Goal: Information Seeking & Learning: Learn about a topic

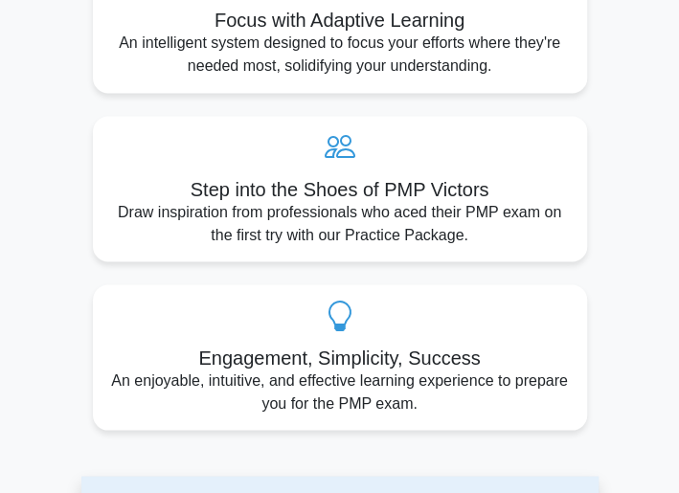
scroll to position [192, 0]
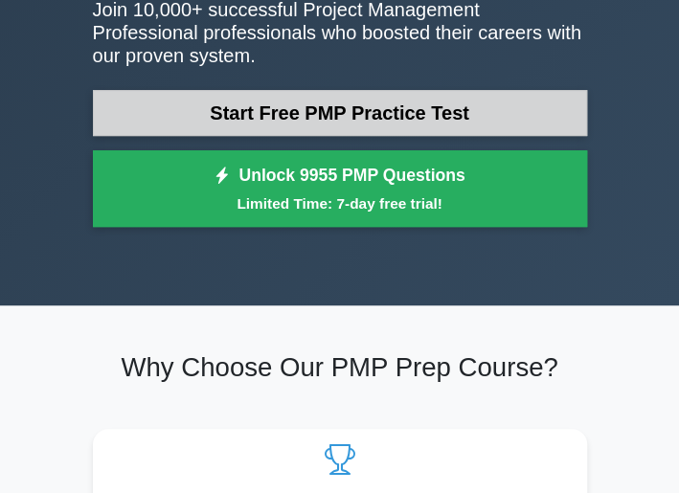
click at [264, 103] on link "Start Free PMP Practice Test" at bounding box center [340, 113] width 494 height 46
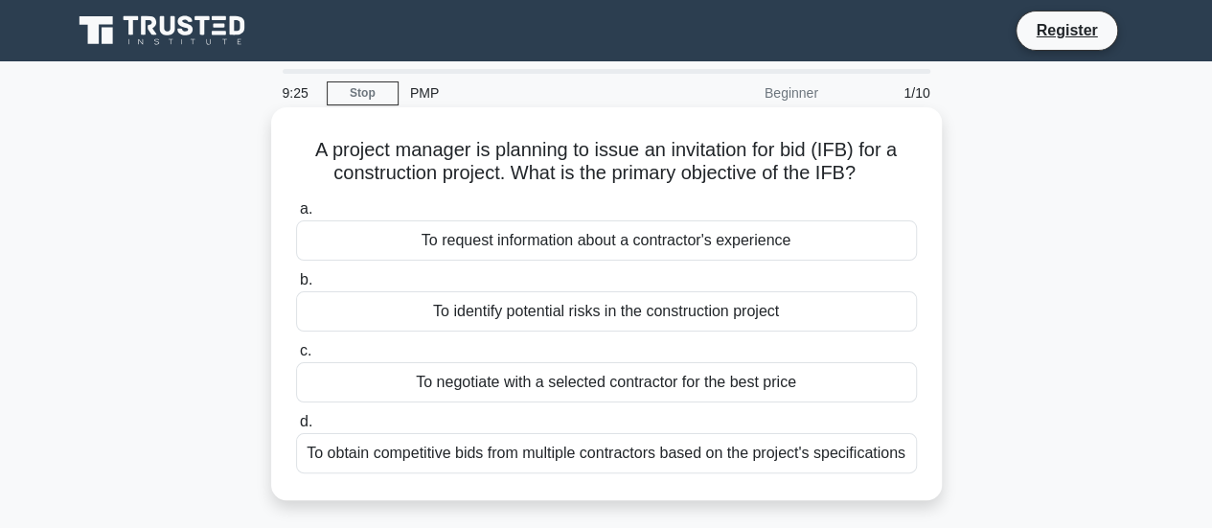
click at [318, 245] on div "To request information about a contractor's experience" at bounding box center [606, 240] width 621 height 40
click at [296, 216] on input "a. To request information about a contractor's experience" at bounding box center [296, 209] width 0 height 12
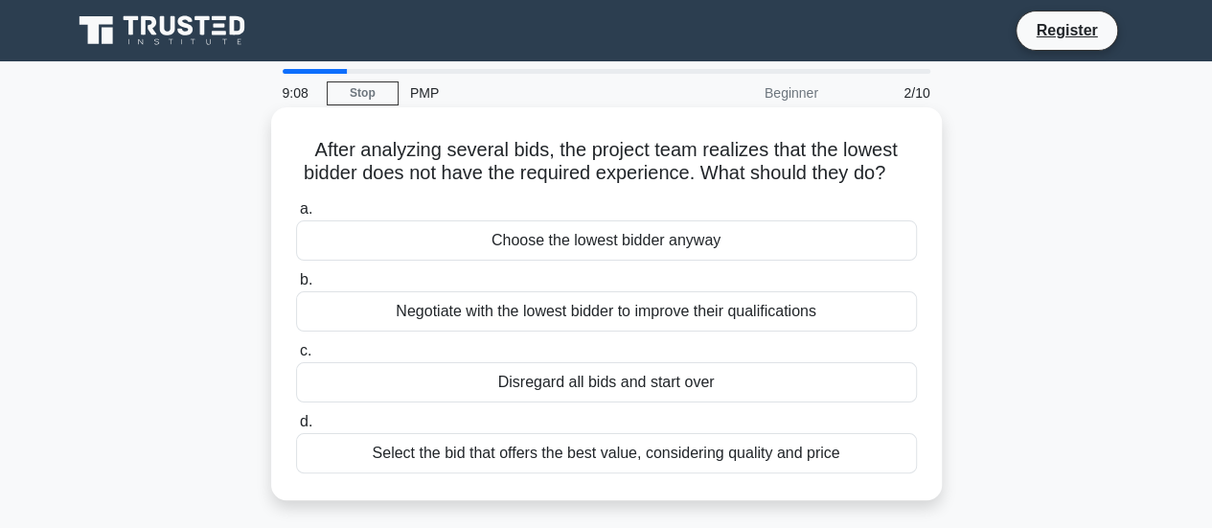
click at [667, 473] on div "Select the bid that offers the best value, considering quality and price" at bounding box center [606, 453] width 621 height 40
click at [296, 428] on input "d. Select the bid that offers the best value, considering quality and price" at bounding box center [296, 422] width 0 height 12
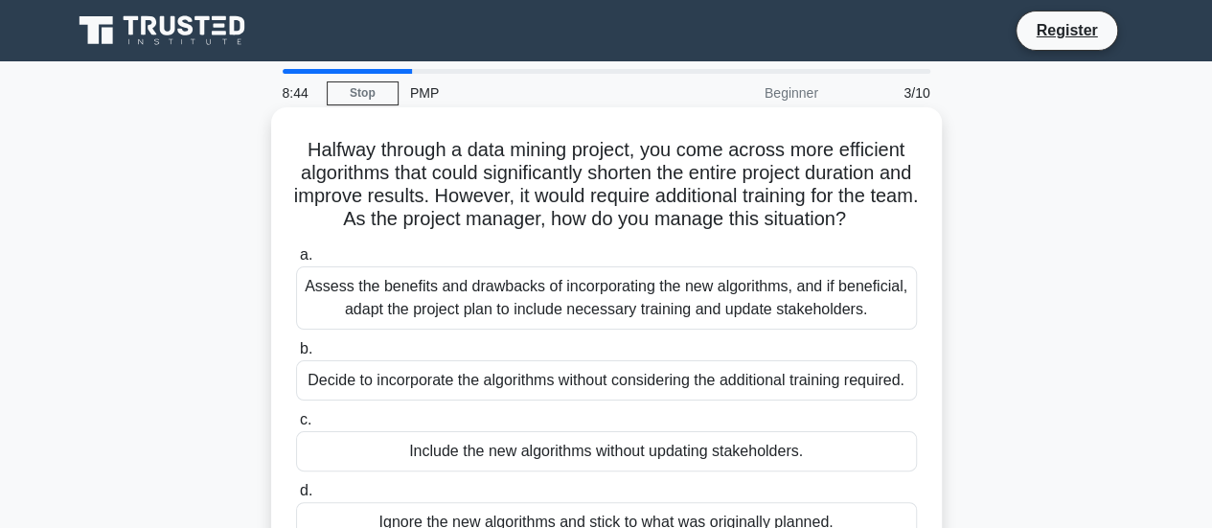
scroll to position [96, 0]
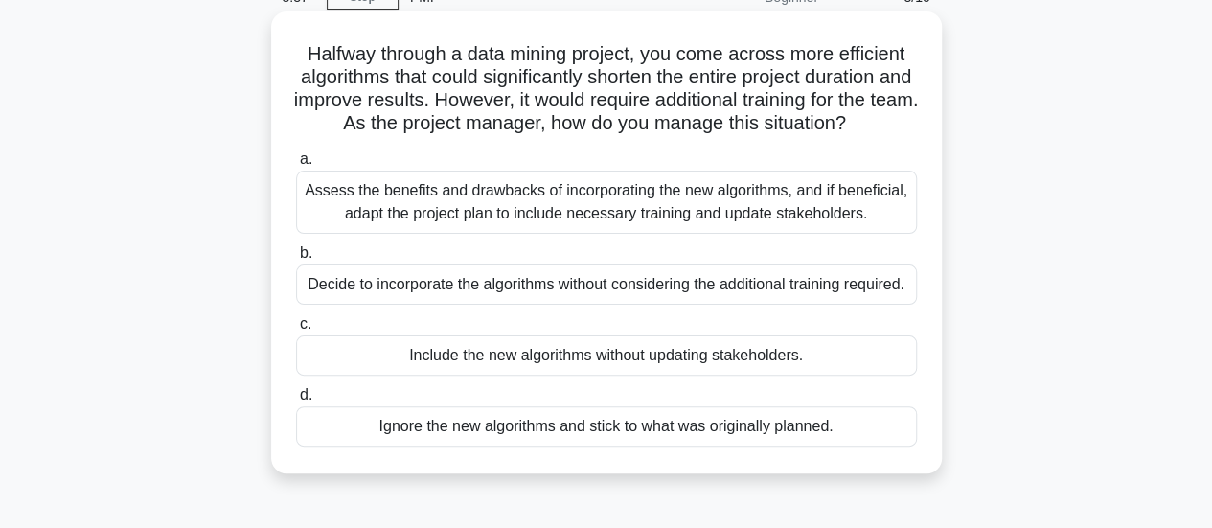
click at [614, 234] on div "Assess the benefits and drawbacks of incorporating the new algorithms, and if b…" at bounding box center [606, 202] width 621 height 63
click at [296, 166] on input "a. Assess the benefits and drawbacks of incorporating the new algorithms, and i…" at bounding box center [296, 159] width 0 height 12
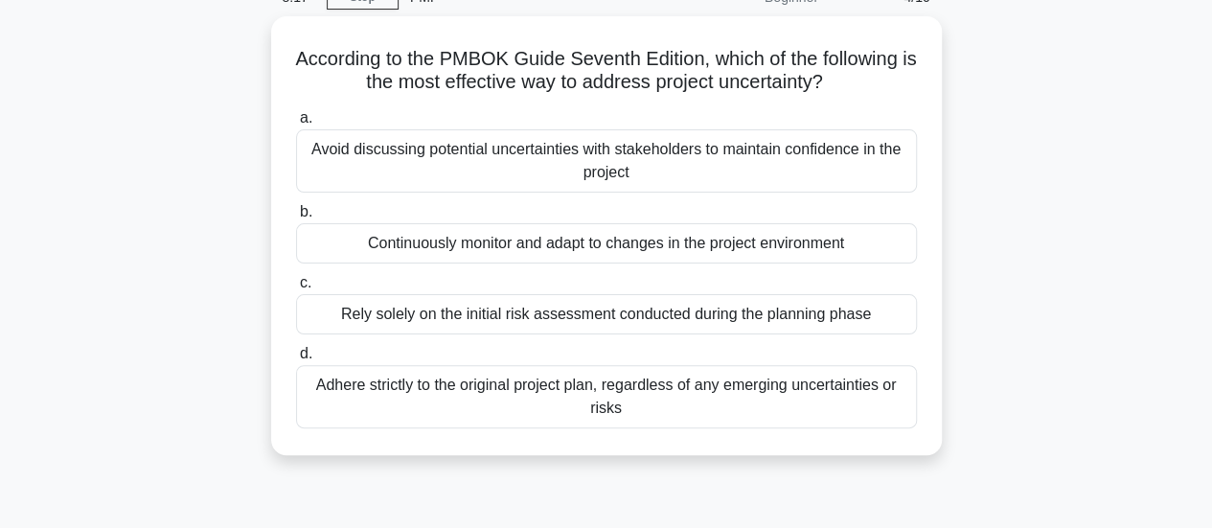
scroll to position [0, 0]
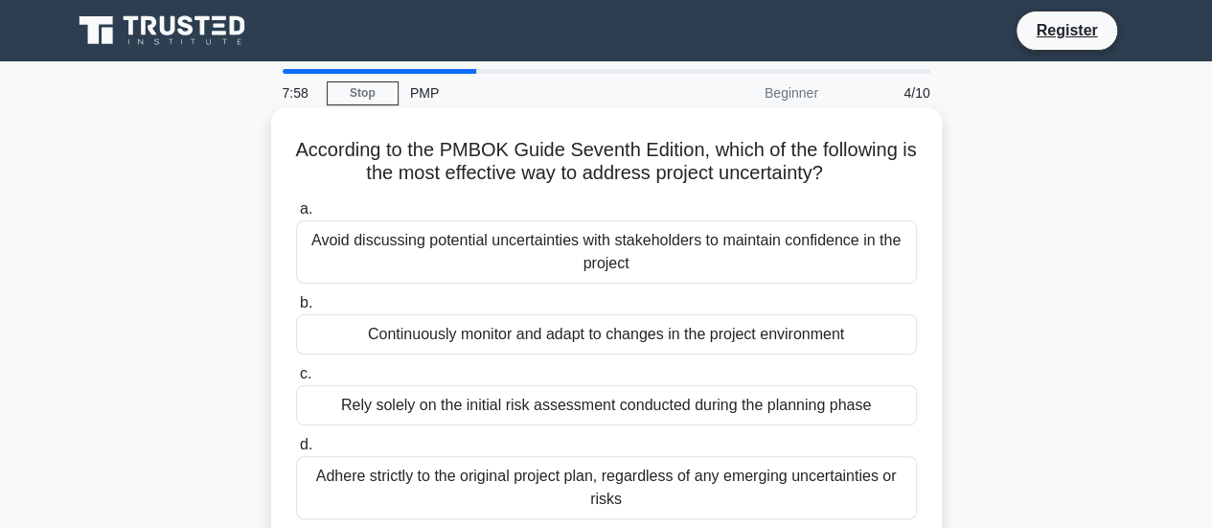
click at [656, 401] on div "Rely solely on the initial risk assessment conducted during the planning phase" at bounding box center [606, 405] width 621 height 40
click at [296, 380] on input "c. Rely solely on the initial risk assessment conducted during the planning pha…" at bounding box center [296, 374] width 0 height 12
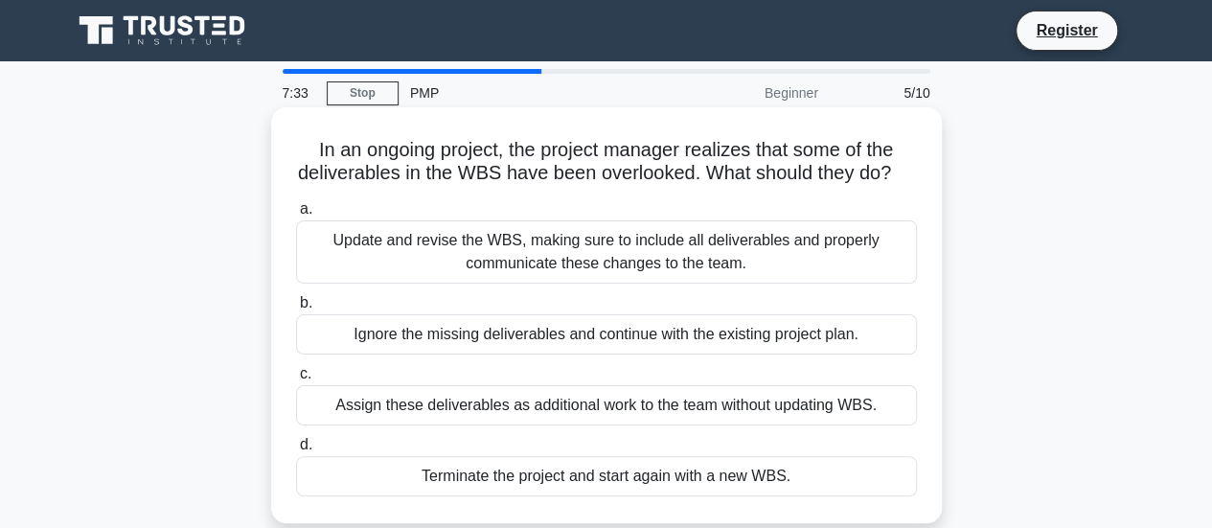
click at [621, 281] on div "Update and revise the WBS, making sure to include all deliverables and properly…" at bounding box center [606, 251] width 621 height 63
click at [296, 216] on input "a. Update and revise the WBS, making sure to include all deliverables and prope…" at bounding box center [296, 209] width 0 height 12
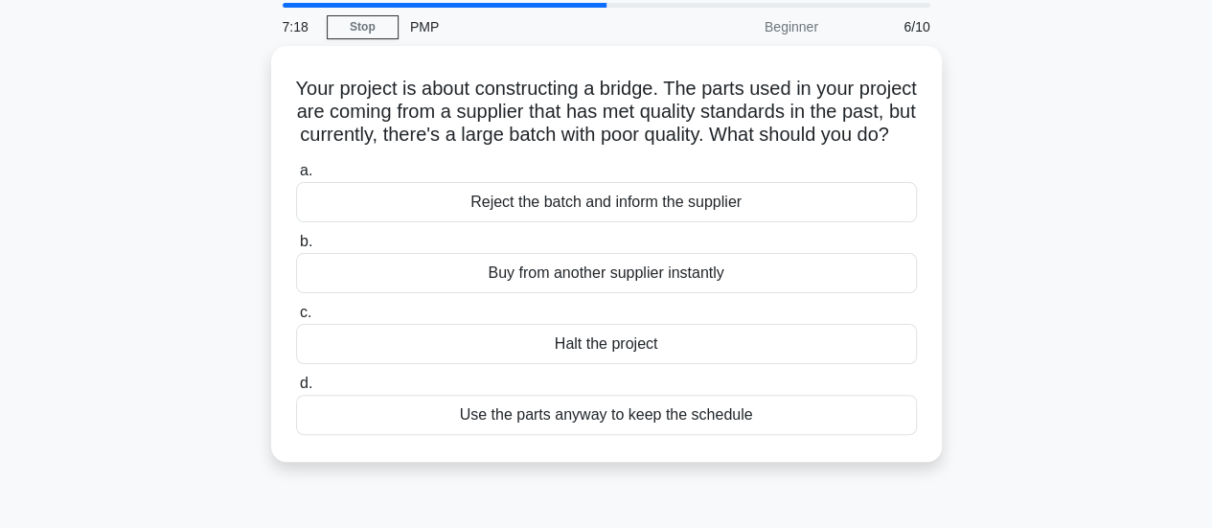
scroll to position [96, 0]
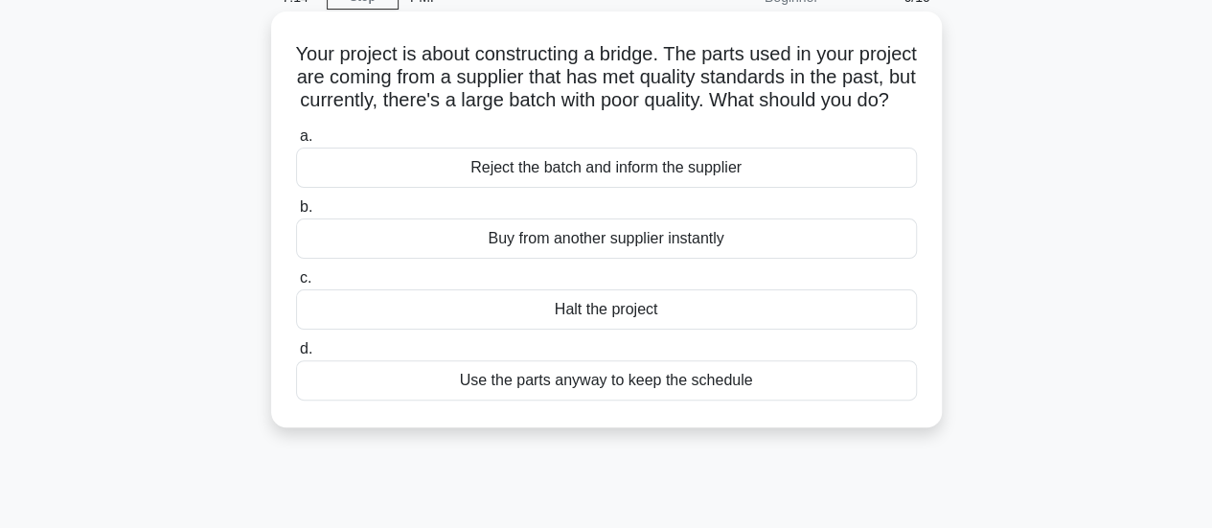
click at [674, 188] on div "Reject the batch and inform the supplier" at bounding box center [606, 168] width 621 height 40
click at [296, 143] on input "a. Reject the batch and inform the supplier" at bounding box center [296, 136] width 0 height 12
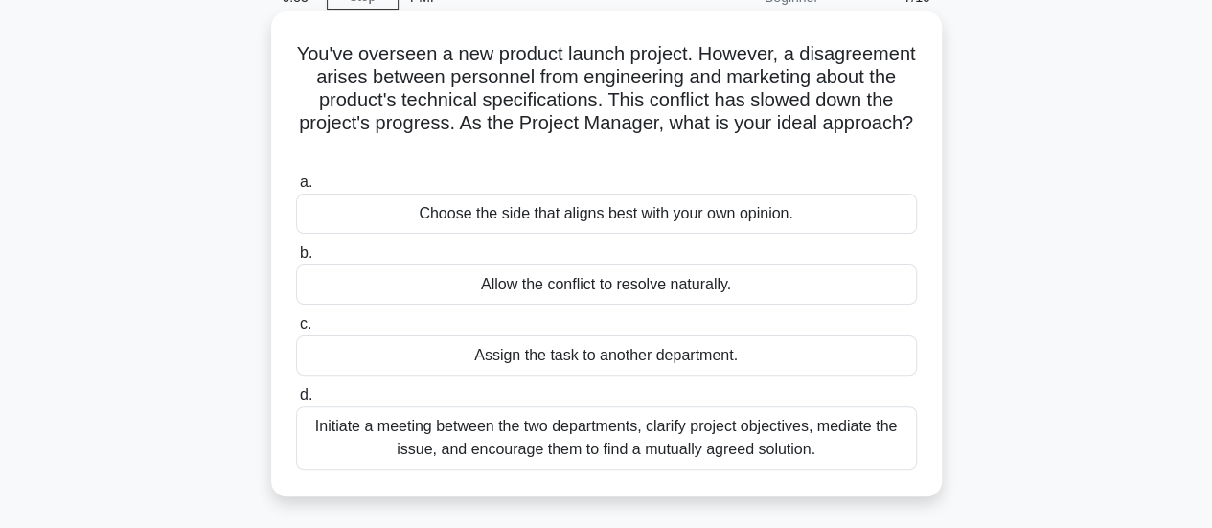
click at [693, 432] on div "Initiate a meeting between the two departments, clarify project objectives, med…" at bounding box center [606, 437] width 621 height 63
click at [296, 401] on input "d. Initiate a meeting between the two departments, clarify project objectives, …" at bounding box center [296, 395] width 0 height 12
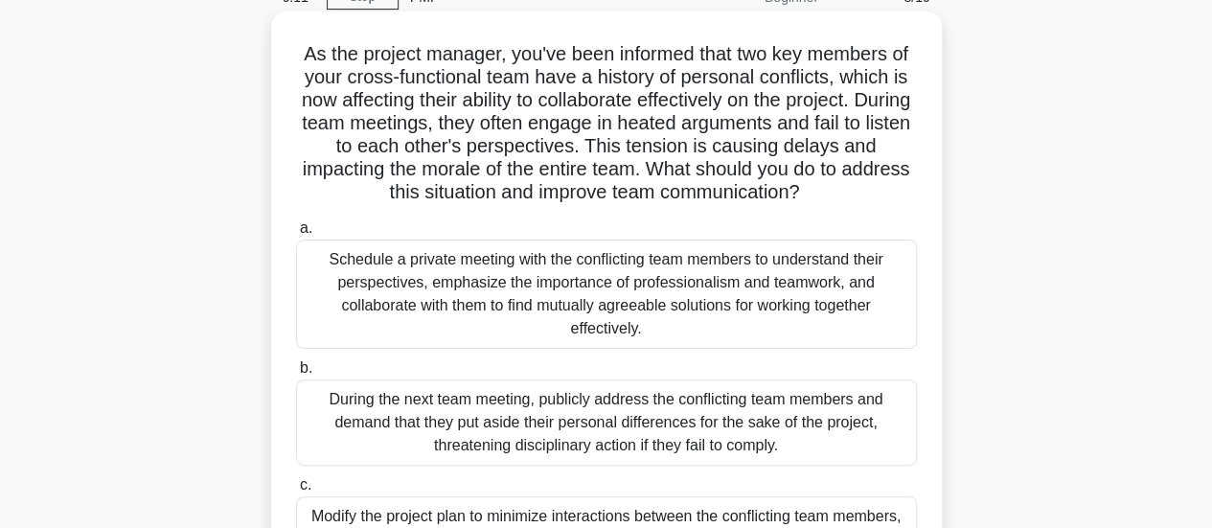
click at [556, 279] on div "Schedule a private meeting with the conflicting team members to understand thei…" at bounding box center [606, 294] width 621 height 109
click at [296, 235] on input "a. Schedule a private meeting with the conflicting team members to understand t…" at bounding box center [296, 228] width 0 height 12
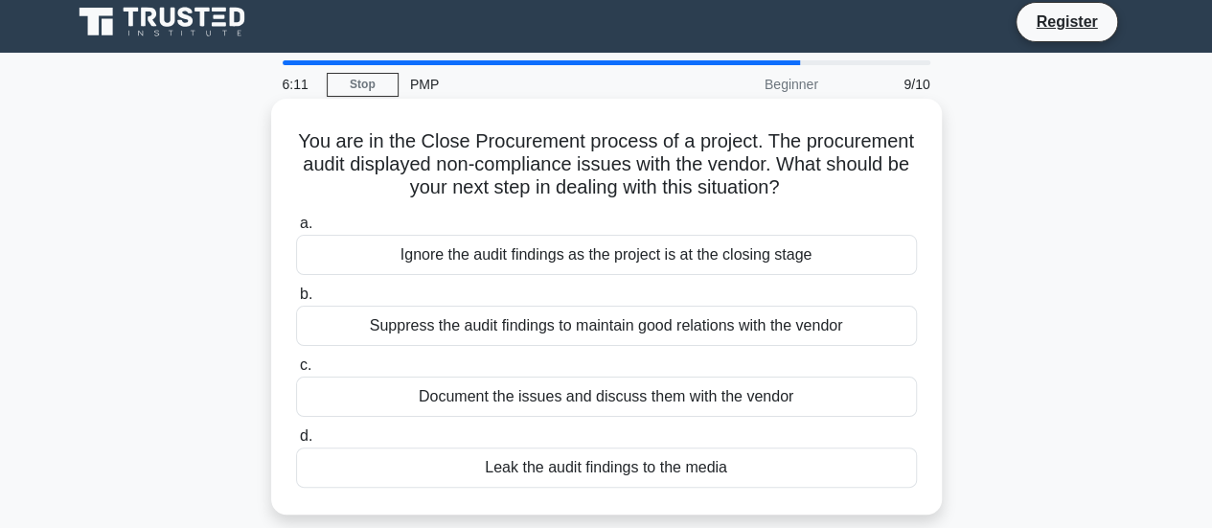
scroll to position [0, 0]
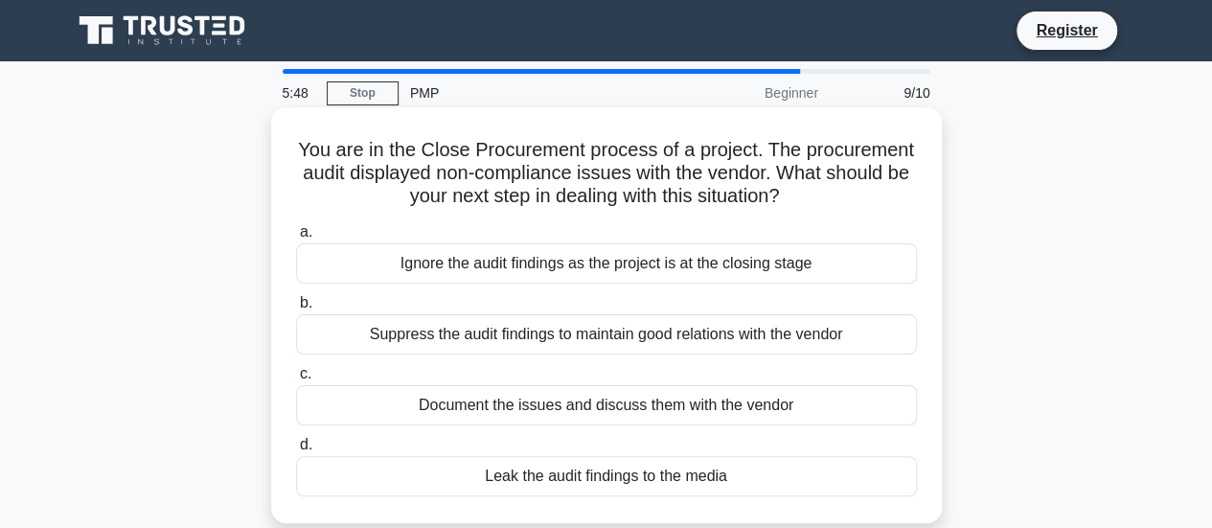
click at [644, 404] on div "Document the issues and discuss them with the vendor" at bounding box center [606, 405] width 621 height 40
click at [296, 380] on input "c. Document the issues and discuss them with the vendor" at bounding box center [296, 374] width 0 height 12
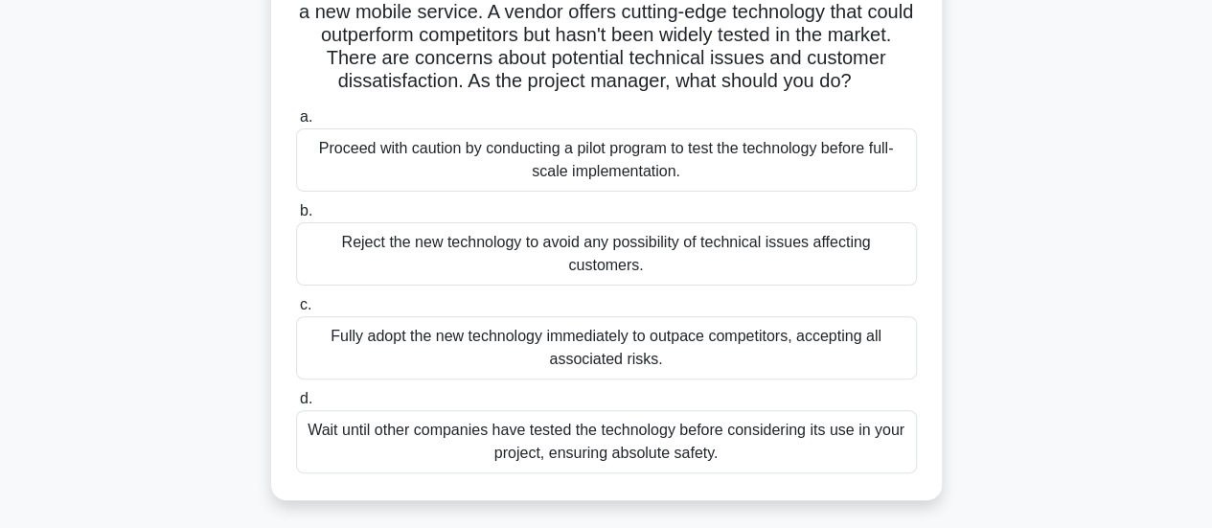
scroll to position [192, 0]
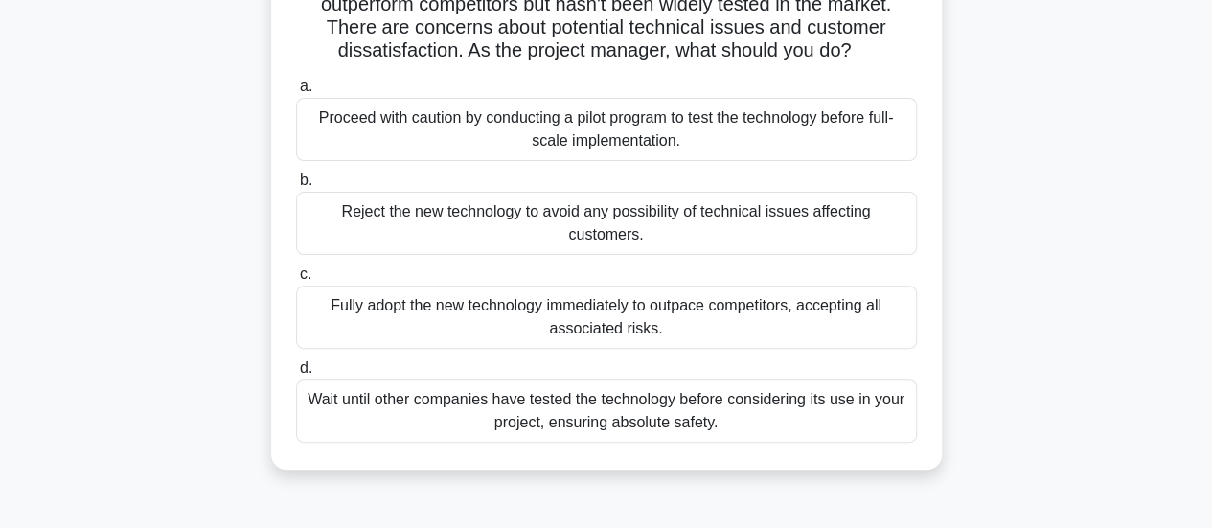
click at [592, 146] on div "Proceed with caution by conducting a pilot program to test the technology befor…" at bounding box center [606, 129] width 621 height 63
click at [296, 93] on input "a. Proceed with caution by conducting a pilot program to test the technology be…" at bounding box center [296, 86] width 0 height 12
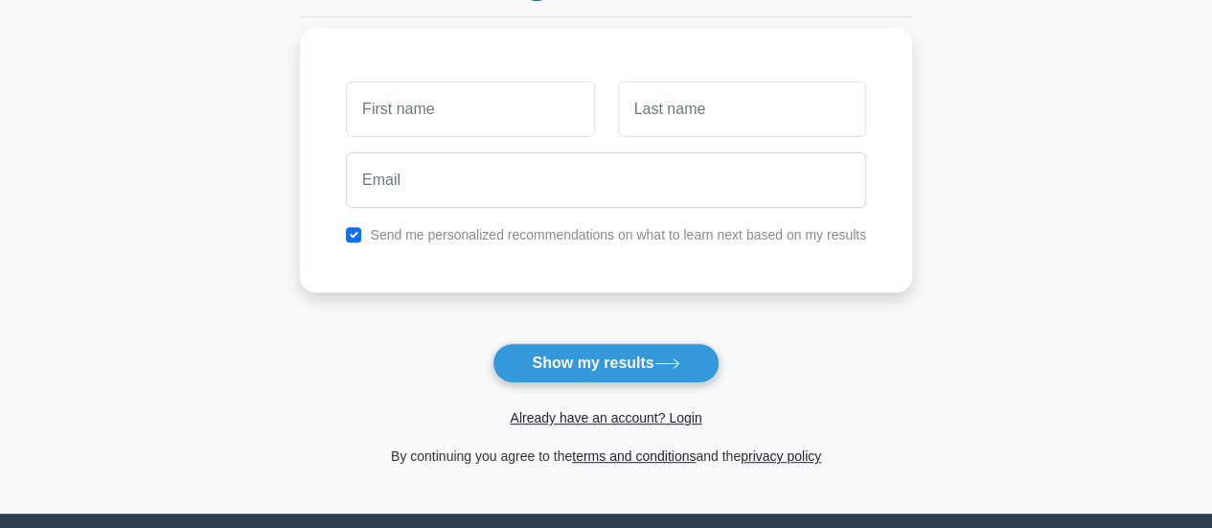
scroll to position [287, 0]
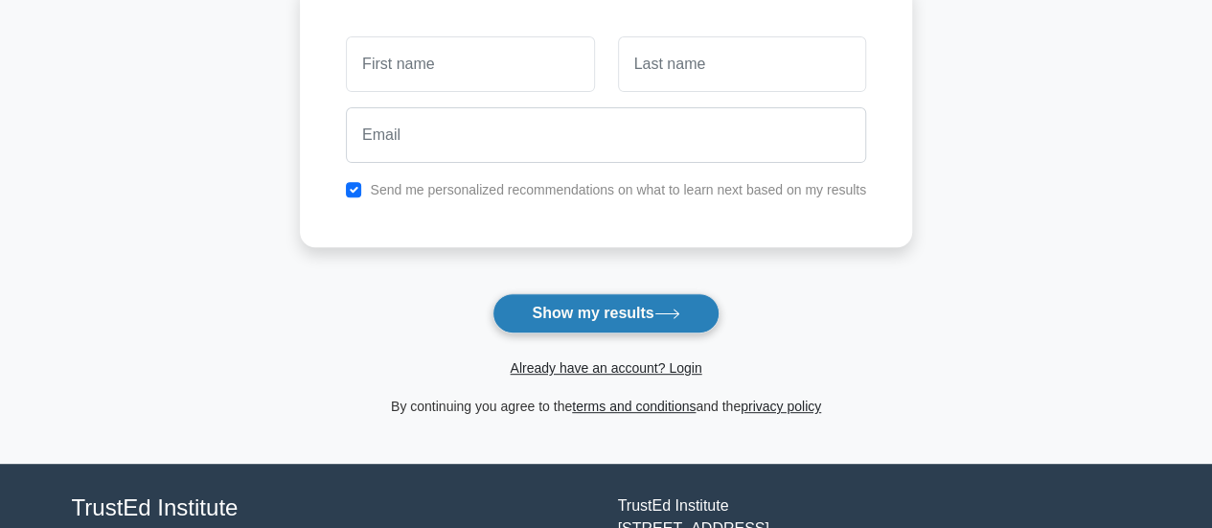
click at [602, 308] on button "Show my results" at bounding box center [605, 313] width 226 height 40
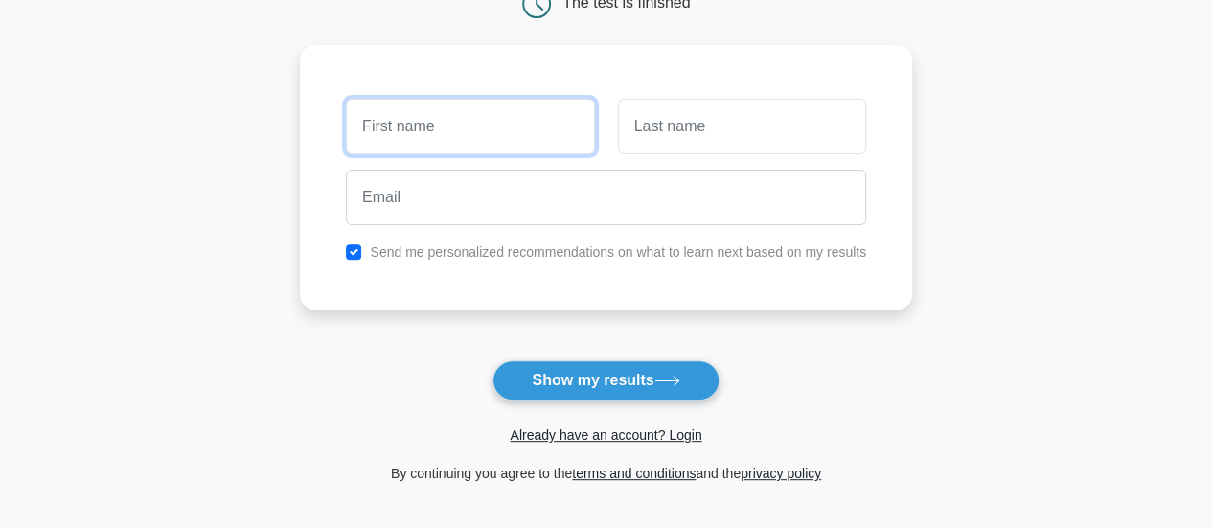
scroll to position [192, 0]
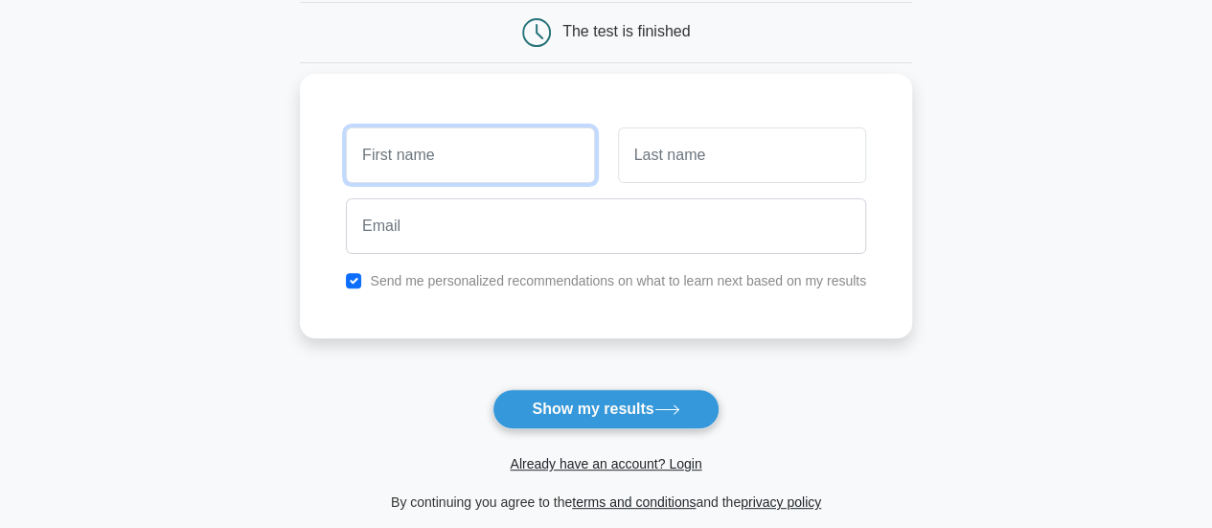
click at [445, 155] on input "text" at bounding box center [470, 155] width 248 height 56
type input "hema"
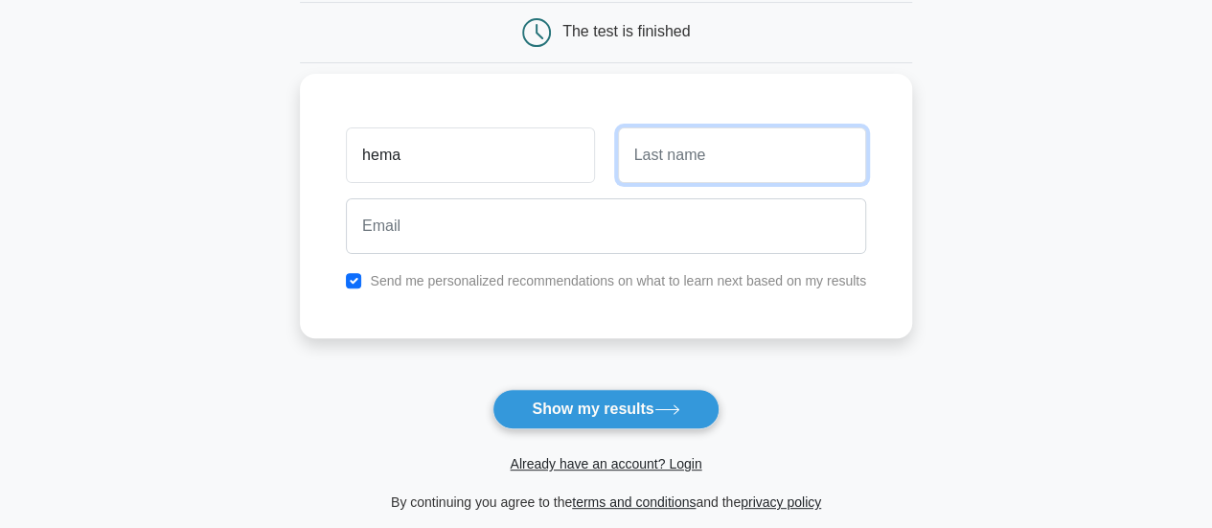
click at [690, 154] on input "text" at bounding box center [742, 155] width 248 height 56
type input "priya"
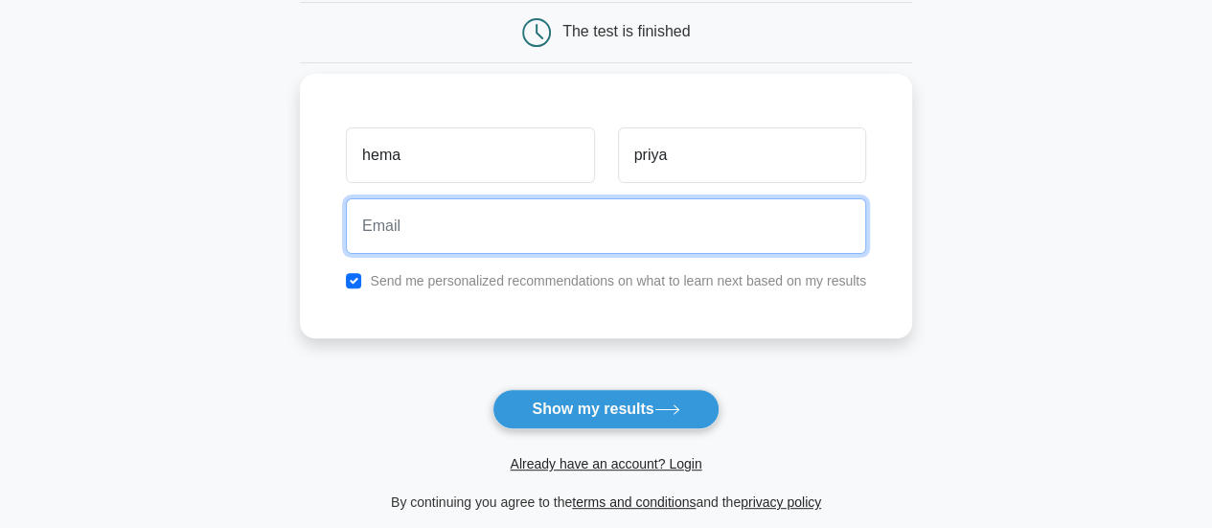
click at [404, 233] on input "email" at bounding box center [606, 226] width 520 height 56
type input "hema96priya@gmail.com"
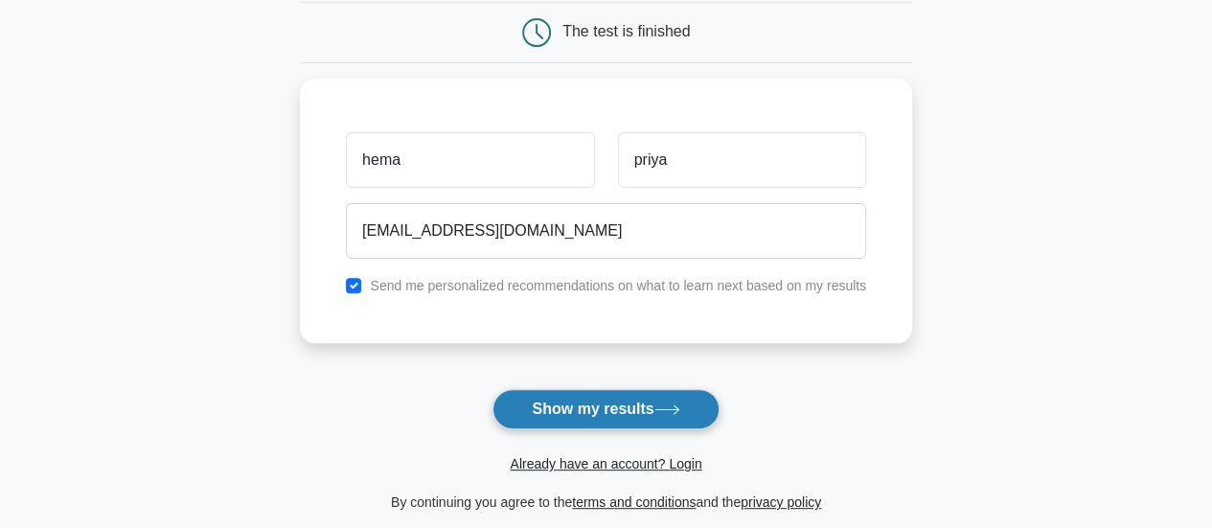
click at [608, 407] on button "Show my results" at bounding box center [605, 409] width 226 height 40
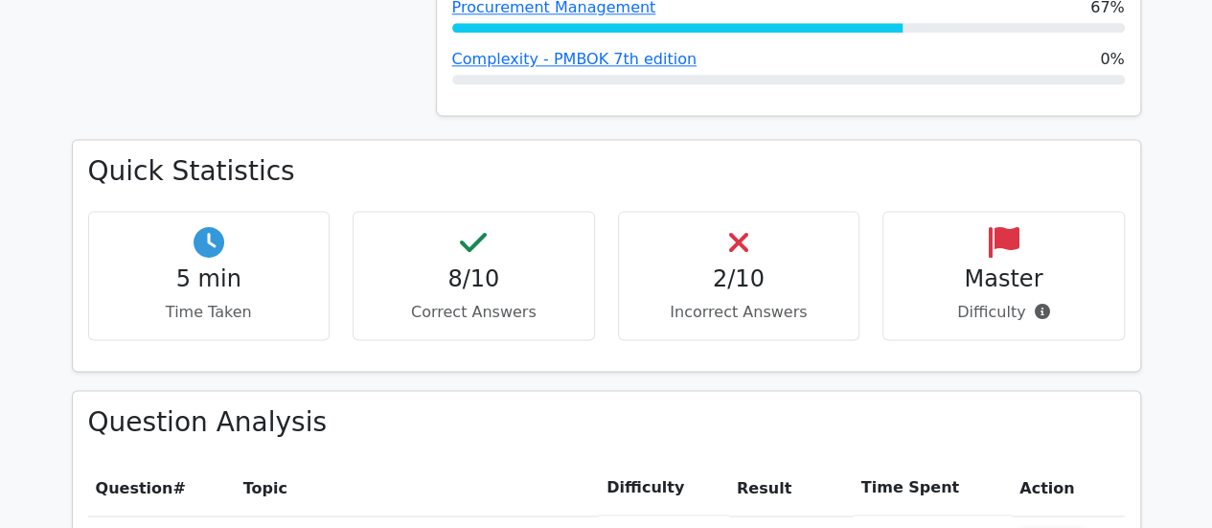
scroll to position [1150, 0]
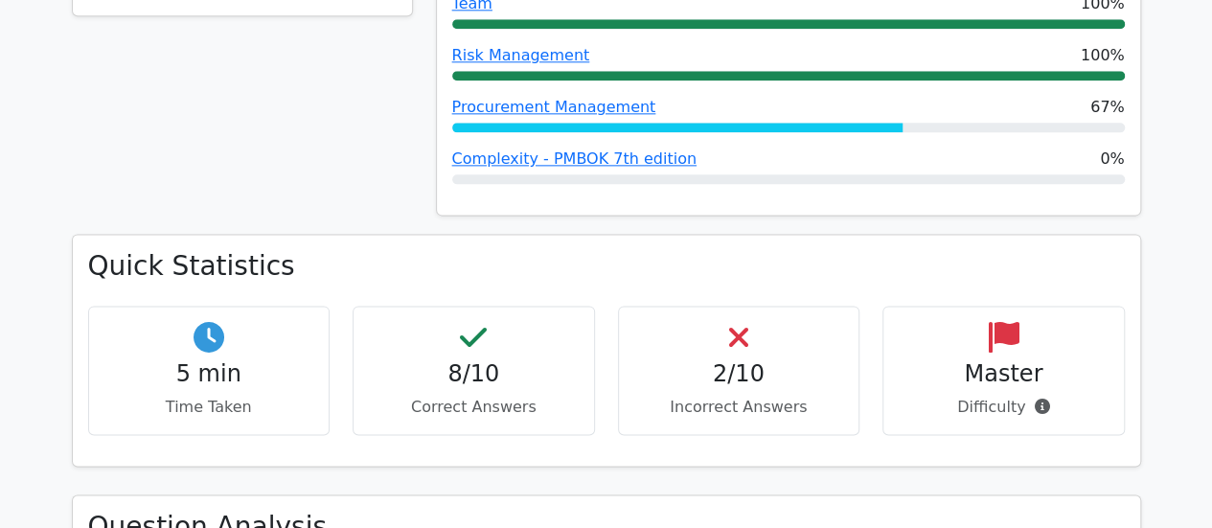
drag, startPoint x: 264, startPoint y: 279, endPoint x: 435, endPoint y: 262, distance: 171.4
click at [264, 360] on h4 "5 min" at bounding box center [209, 374] width 210 height 28
click at [560, 306] on div "8/10 Correct Answers" at bounding box center [474, 370] width 242 height 129
click at [716, 360] on h4 "2/10" at bounding box center [739, 374] width 210 height 28
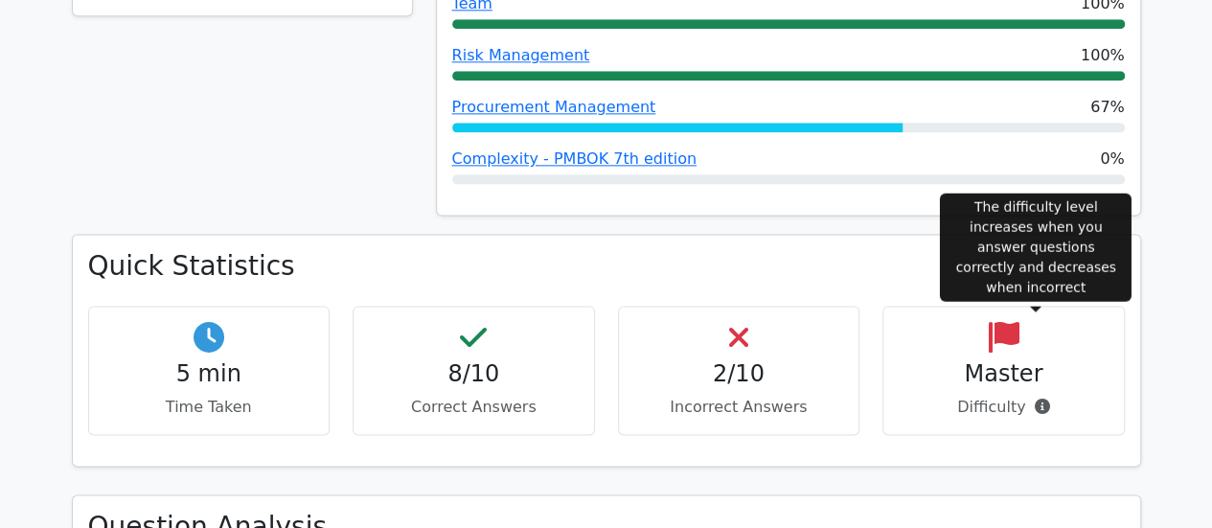
click at [1038, 399] on icon at bounding box center [1041, 406] width 15 height 15
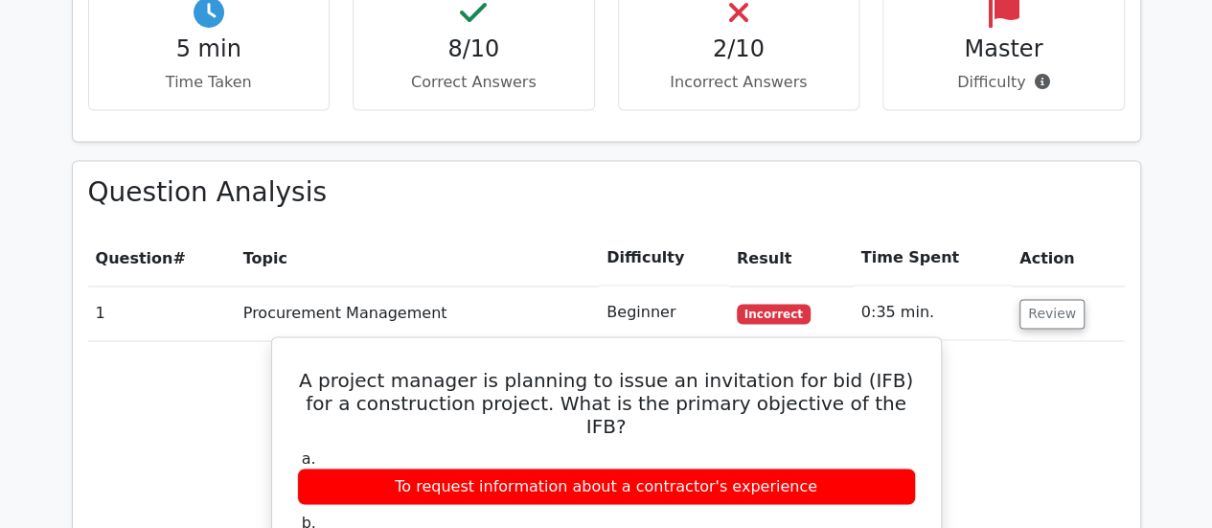
scroll to position [1533, 0]
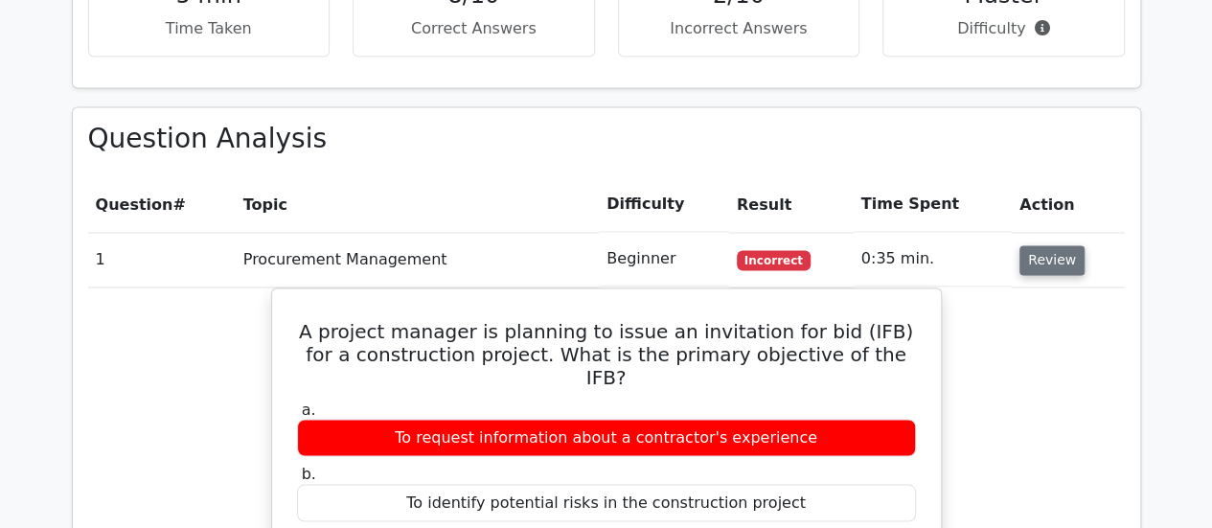
click at [1055, 245] on button "Review" at bounding box center [1051, 260] width 65 height 30
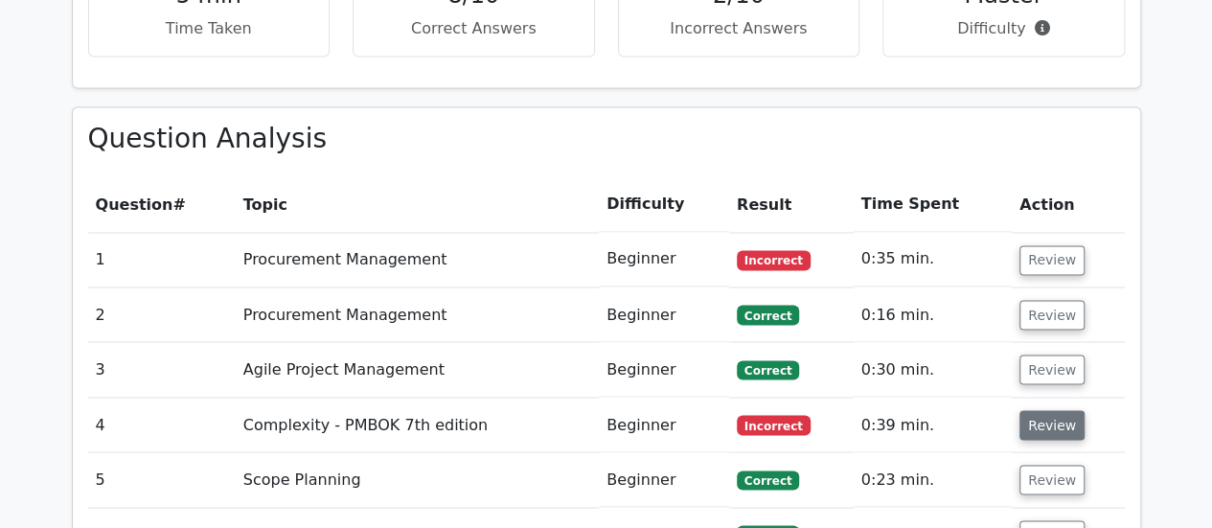
click at [1027, 410] on button "Review" at bounding box center [1051, 425] width 65 height 30
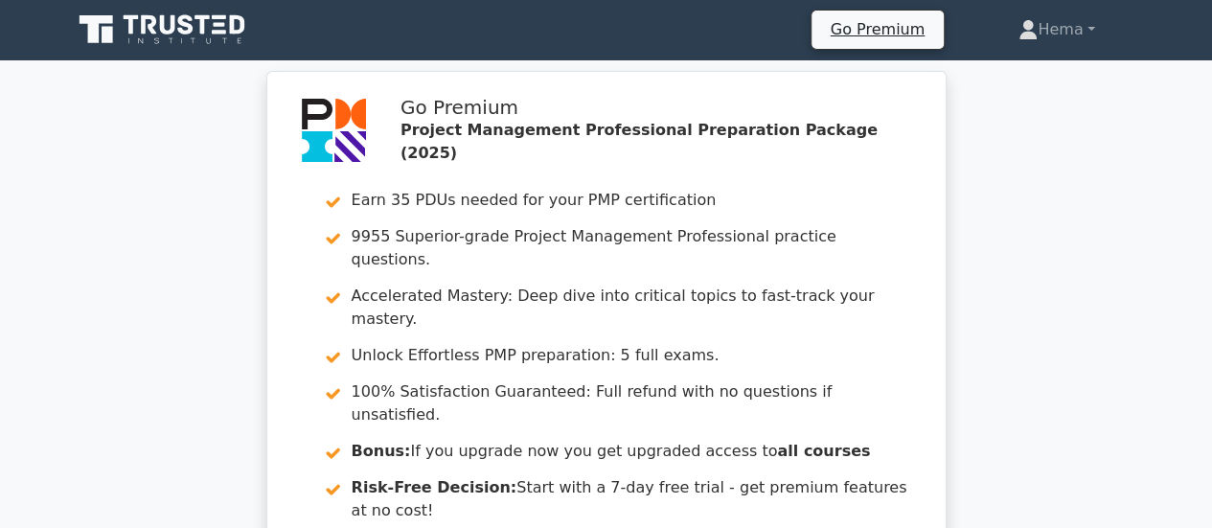
scroll to position [0, 0]
